Goal: Task Accomplishment & Management: Use online tool/utility

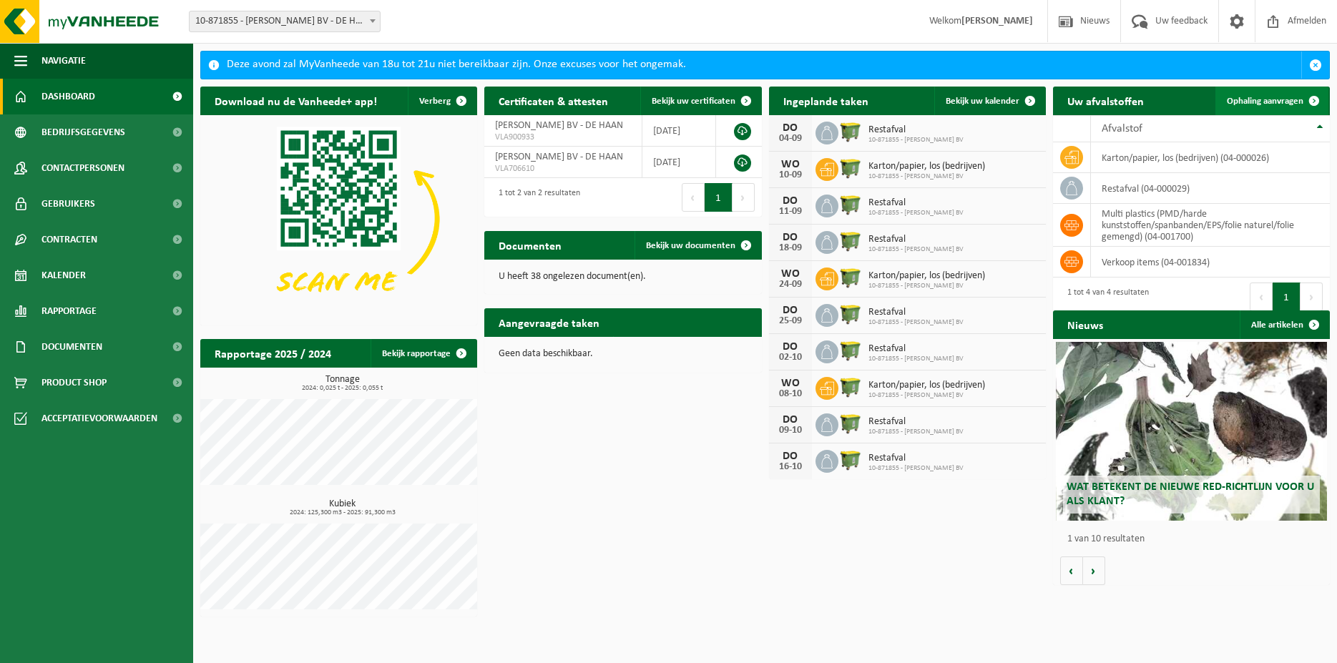
click at [1270, 101] on span "Ophaling aanvragen" at bounding box center [1265, 101] width 77 height 9
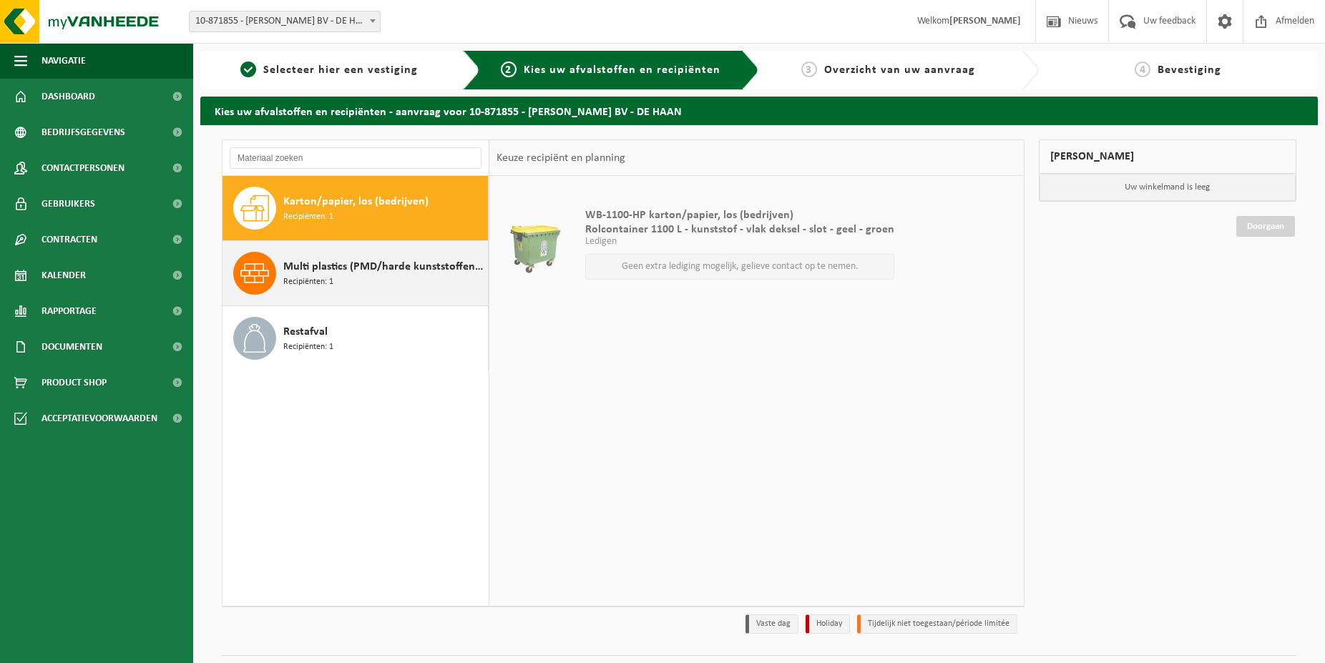
click at [355, 272] on span "Multi plastics (PMD/harde kunststoffen/spanbanden/EPS/folie naturel/folie gemen…" at bounding box center [383, 266] width 201 height 17
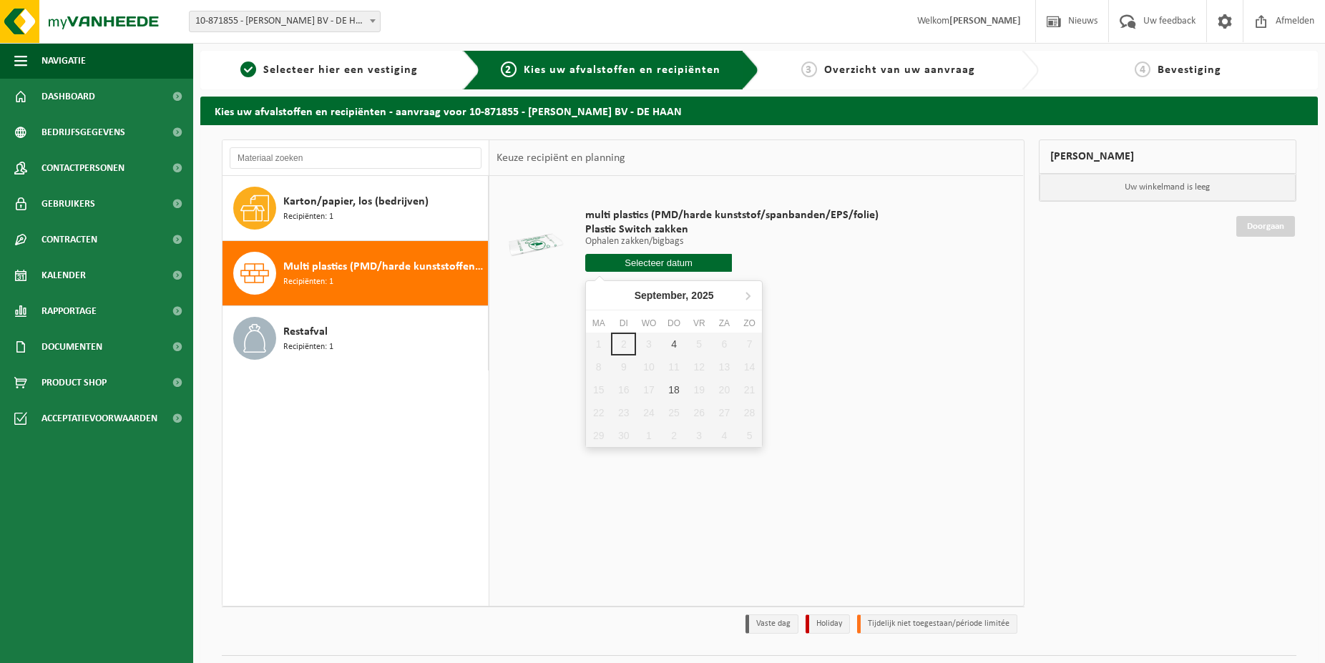
drag, startPoint x: 625, startPoint y: 265, endPoint x: 640, endPoint y: 269, distance: 15.6
click at [626, 264] on input "text" at bounding box center [658, 263] width 147 height 18
click at [672, 344] on div "4" at bounding box center [674, 344] width 25 height 23
type input "Van [DATE]"
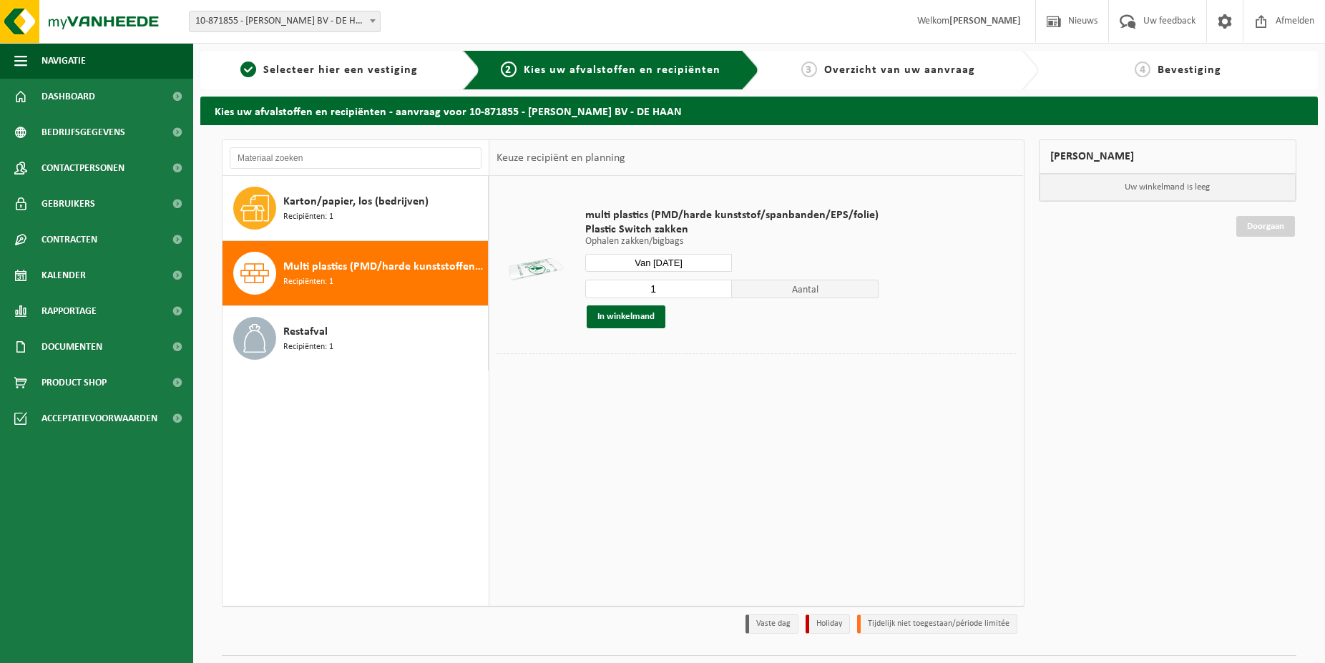
drag, startPoint x: 692, startPoint y: 287, endPoint x: 494, endPoint y: 280, distance: 197.6
click at [585, 280] on input "1" at bounding box center [658, 289] width 147 height 19
type input "7"
